Goal: Task Accomplishment & Management: Manage account settings

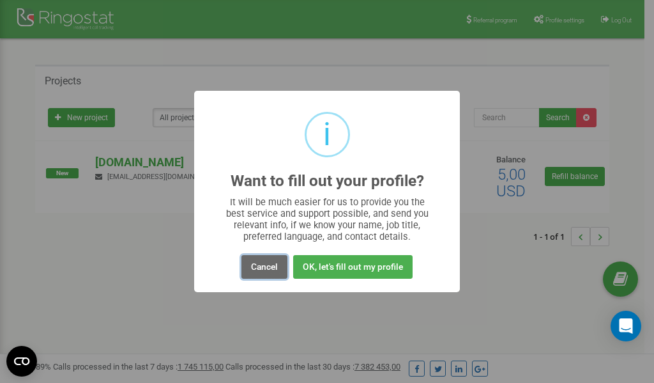
click at [269, 268] on button "Cancel" at bounding box center [265, 267] width 46 height 24
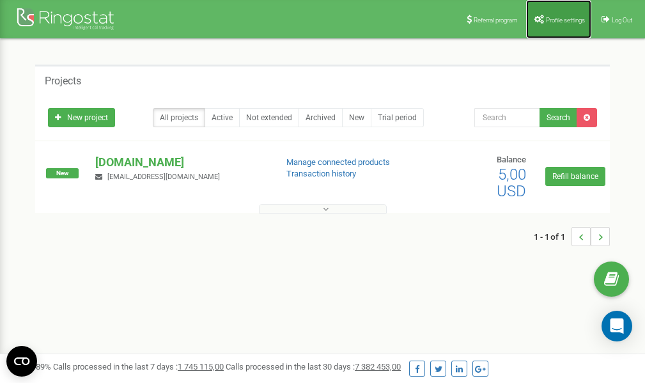
click at [557, 18] on span "Profile settings" at bounding box center [565, 20] width 39 height 7
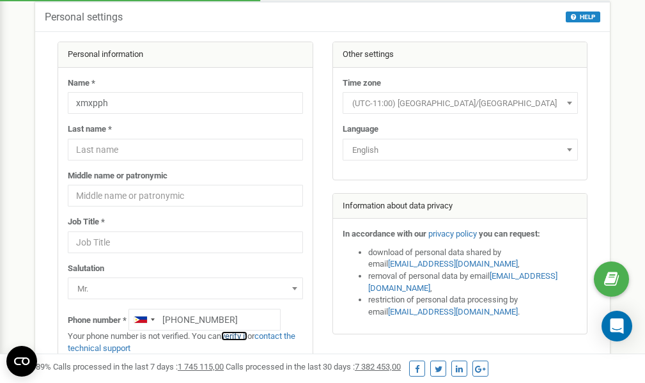
click at [242, 336] on link "verify it" at bounding box center [234, 336] width 26 height 10
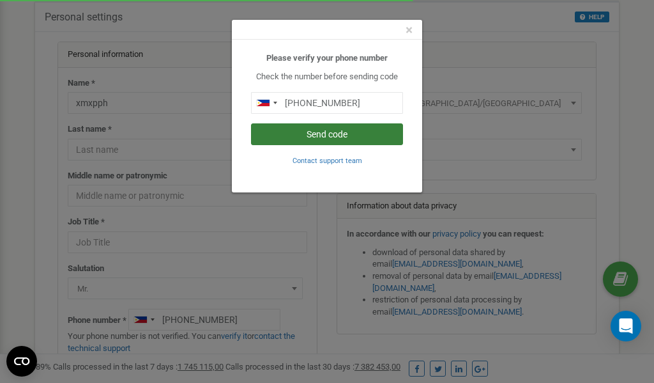
click at [339, 133] on button "Send code" at bounding box center [327, 134] width 152 height 22
